Goal: Task Accomplishment & Management: Use online tool/utility

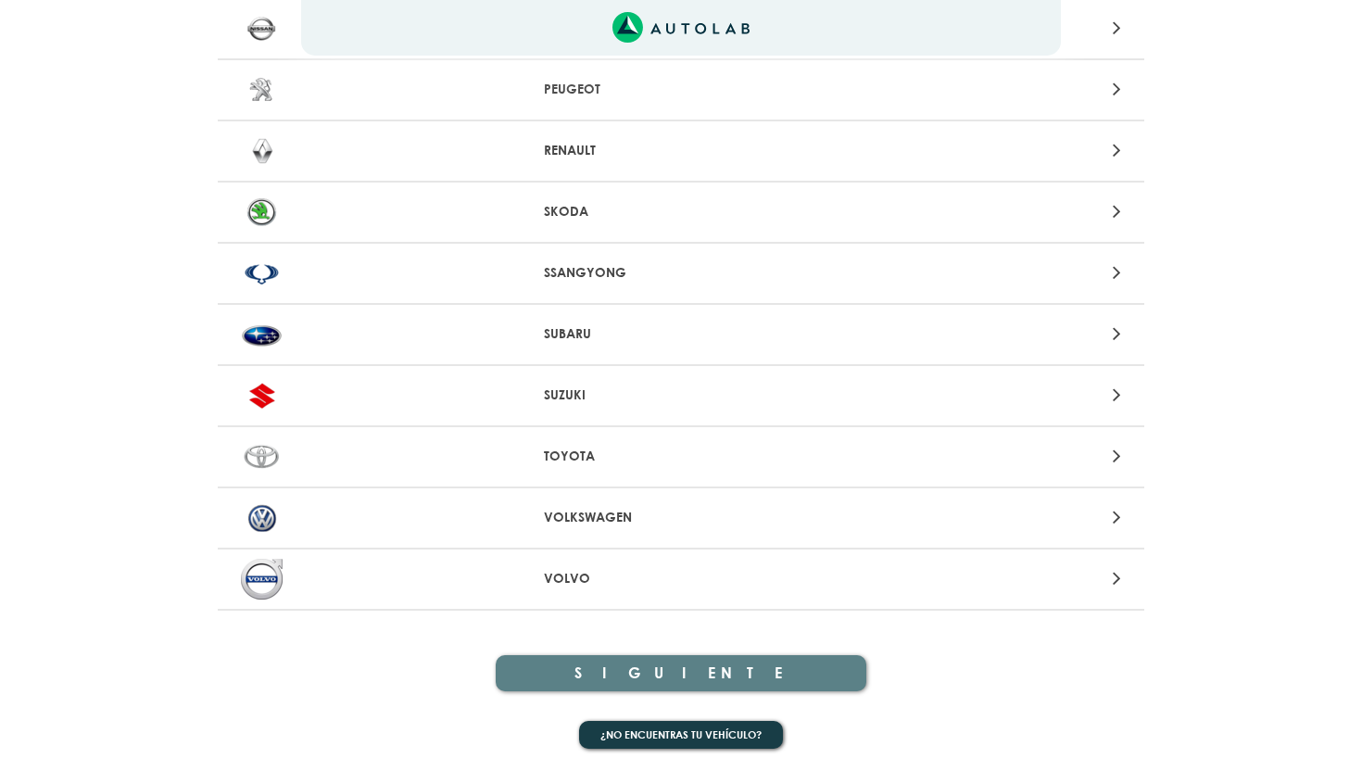
scroll to position [1814, 0]
click at [712, 732] on button "¿No encuentras tu vehículo?" at bounding box center [681, 736] width 204 height 29
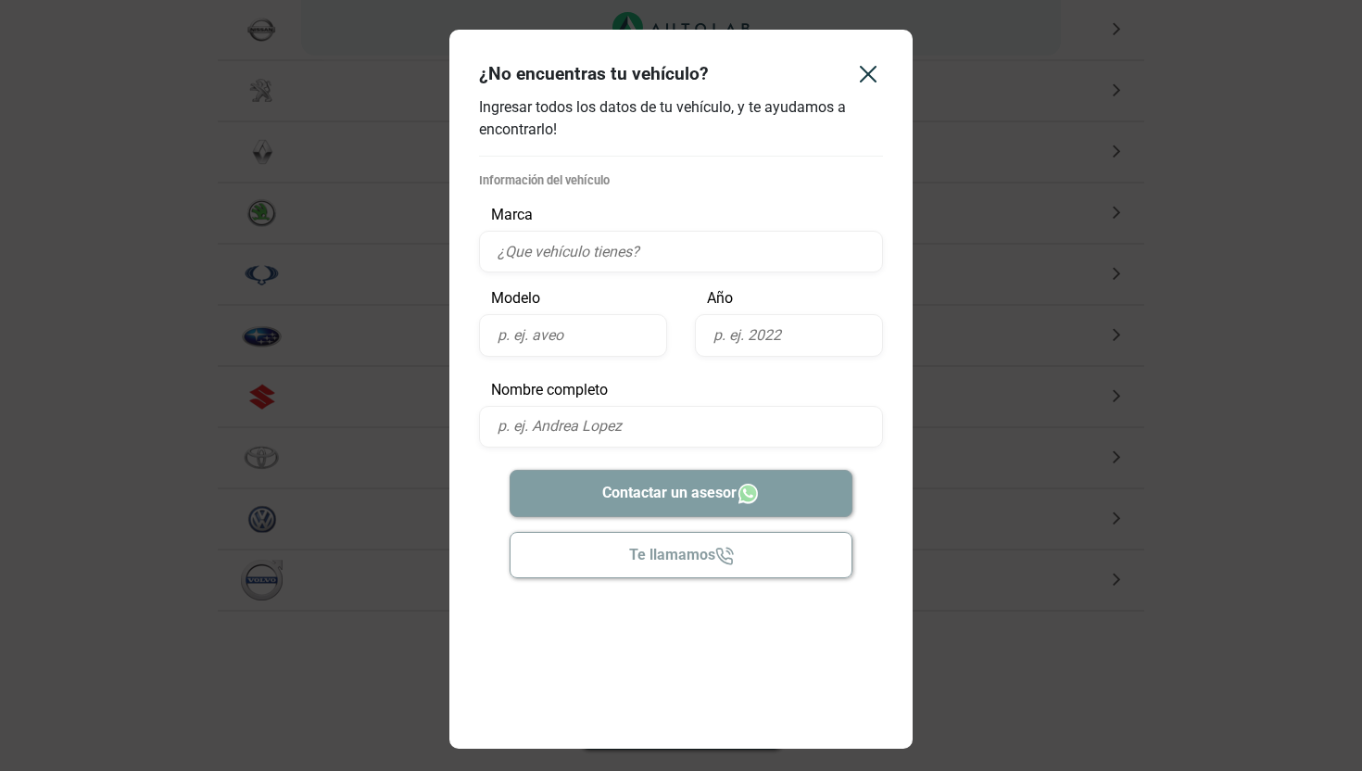
click at [586, 277] on div "Información del vehículo Marca Modelo Año" at bounding box center [681, 263] width 404 height 185
click at [594, 264] on input "text" at bounding box center [681, 252] width 404 height 42
click at [861, 81] on icon "Close" at bounding box center [868, 74] width 15 height 15
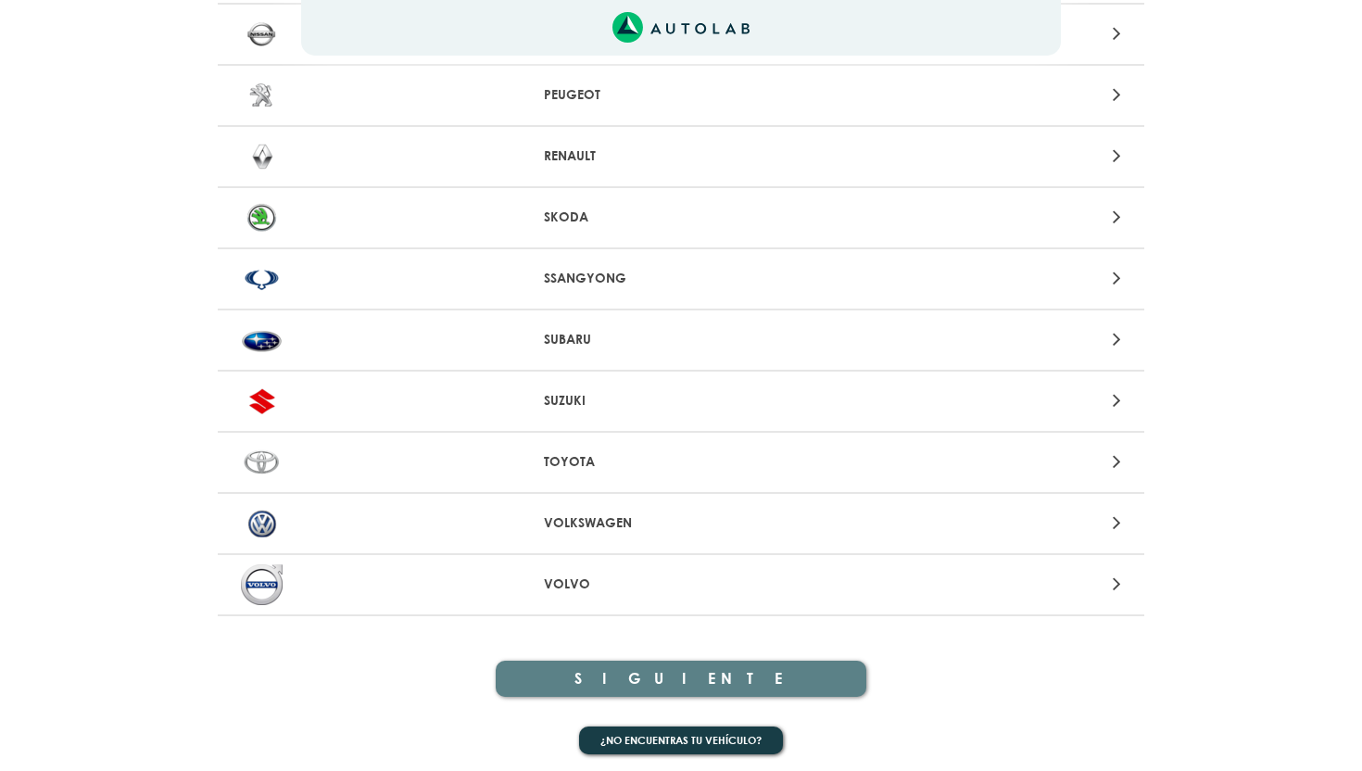
scroll to position [1810, 0]
click at [634, 501] on div "VOLKSWAGEN" at bounding box center [681, 523] width 927 height 61
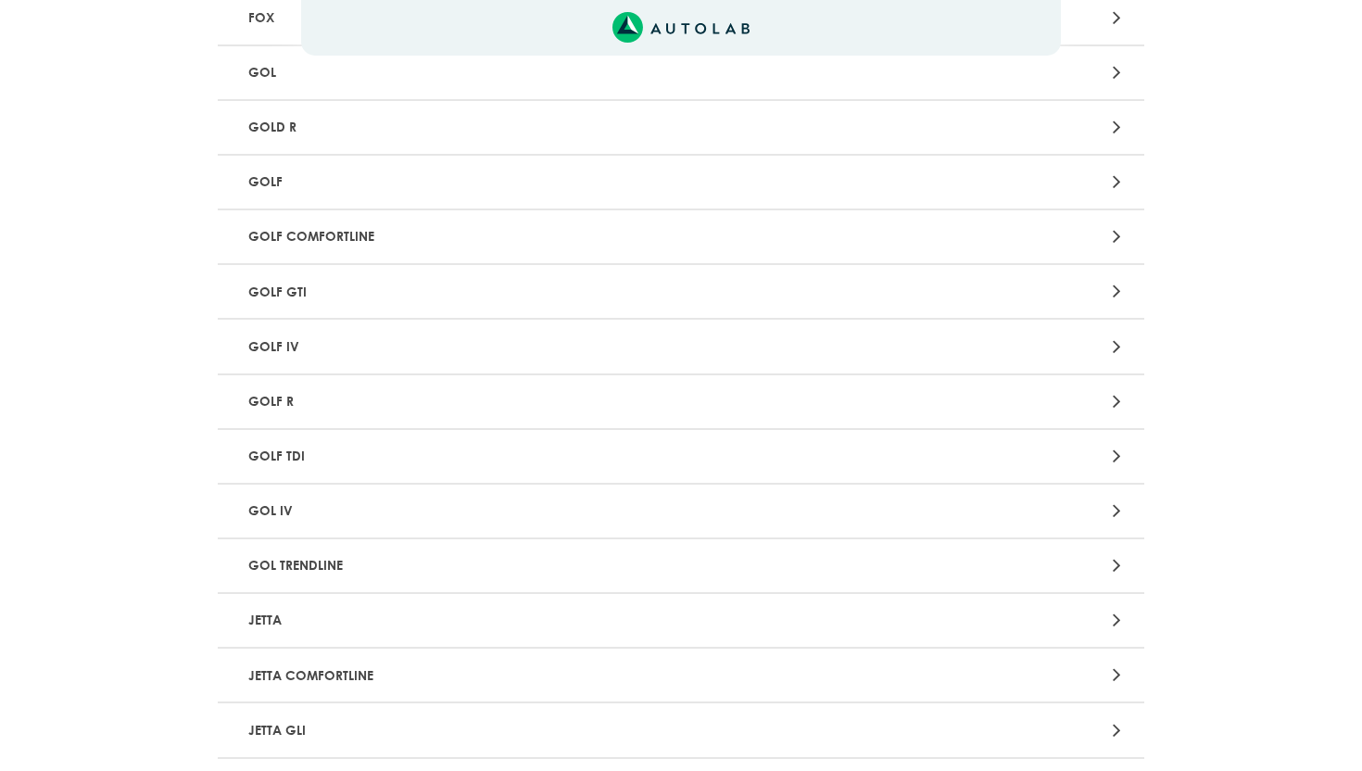
scroll to position [1432, 0]
click at [288, 440] on p "GOLF TDI" at bounding box center [529, 452] width 577 height 34
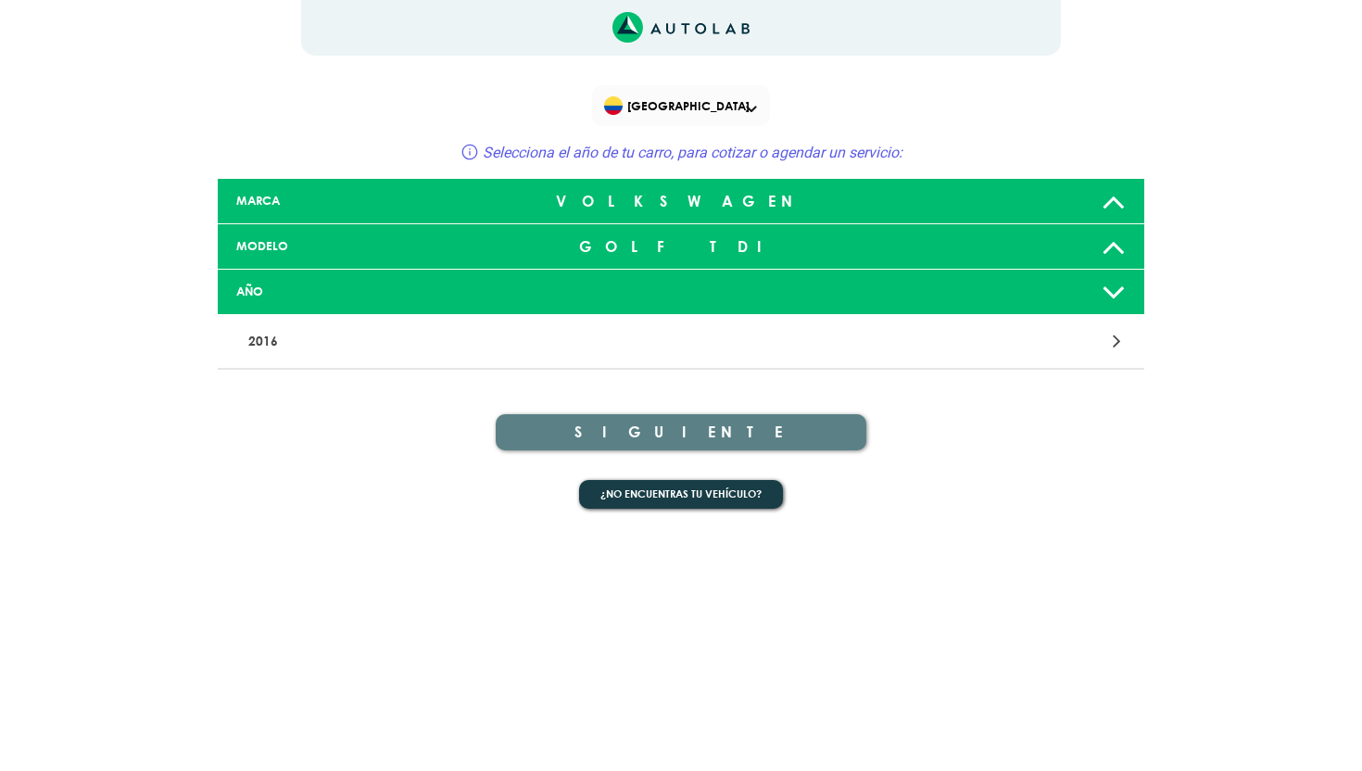
click at [270, 324] on p "2016" at bounding box center [529, 341] width 577 height 34
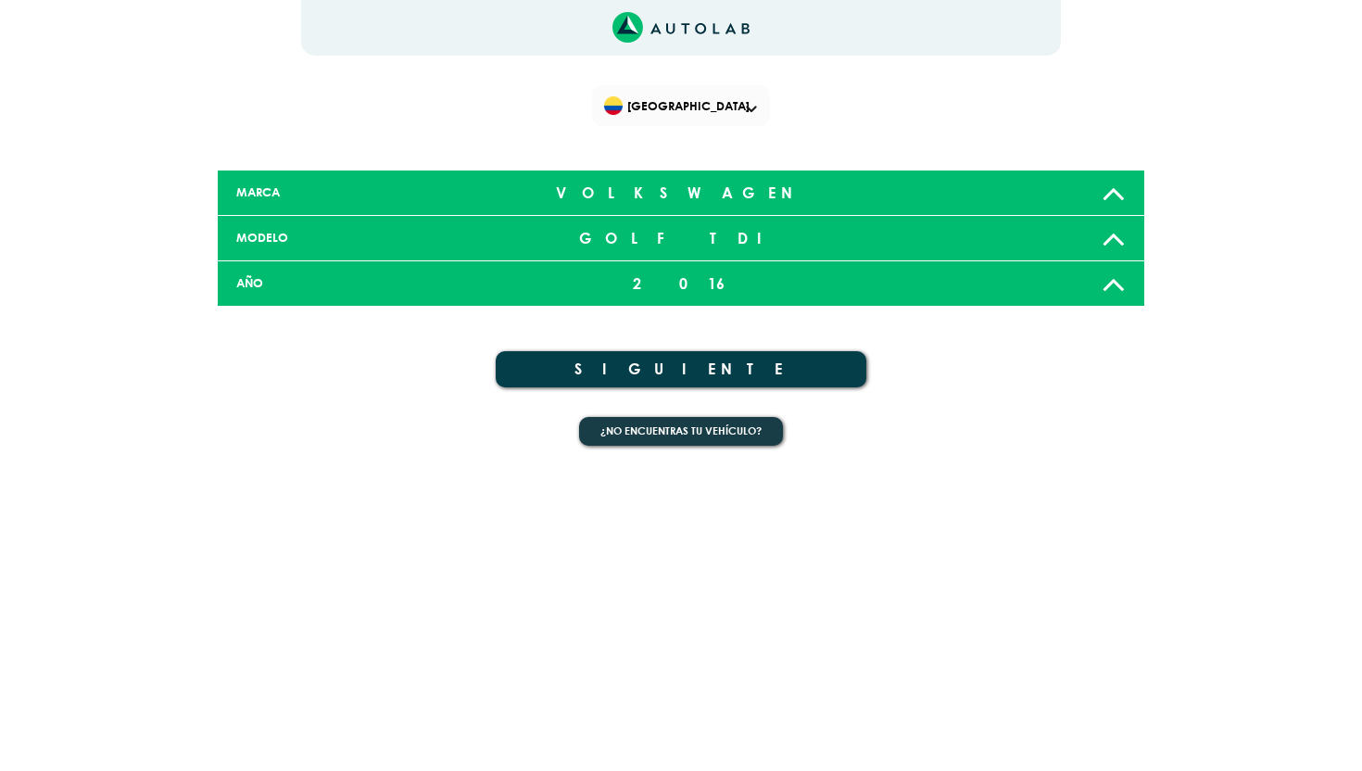
click at [650, 371] on button "SIGUIENTE" at bounding box center [681, 369] width 371 height 36
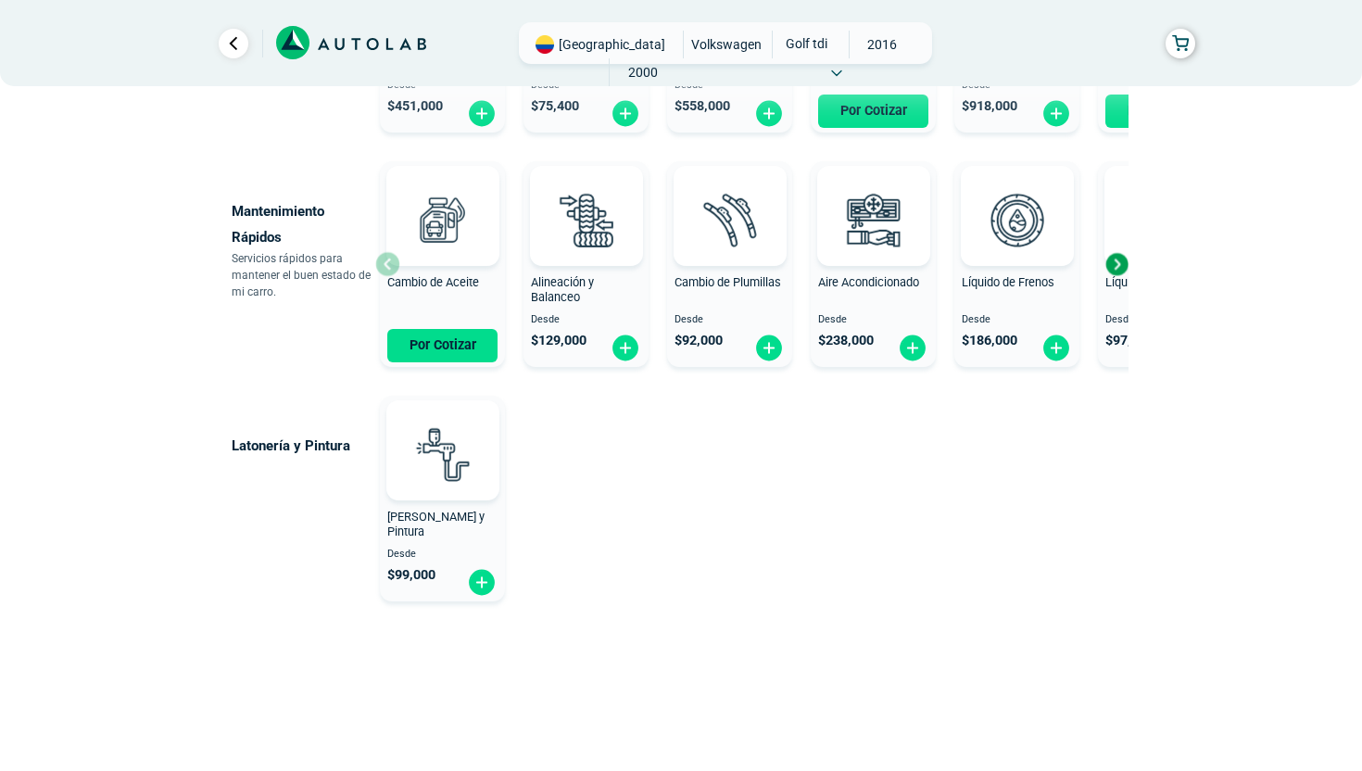
scroll to position [1082, 0]
